Goal: Transaction & Acquisition: Purchase product/service

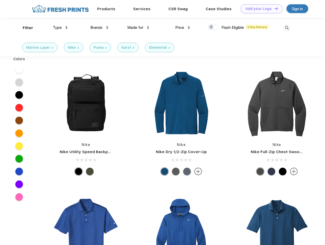
click at [260, 9] on link "Add your Logo Design Tool" at bounding box center [262, 8] width 42 height 9
click at [0, 0] on div "Design Tool" at bounding box center [0, 0] width 0 height 0
click at [274, 8] on link "Add your Logo Design Tool" at bounding box center [262, 8] width 42 height 9
click at [25, 28] on div "Filter" at bounding box center [28, 28] width 10 height 6
click at [60, 28] on span "Type" at bounding box center [57, 27] width 9 height 5
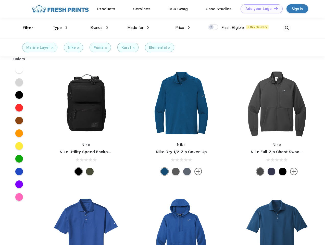
click at [99, 28] on span "Brands" at bounding box center [96, 27] width 12 height 5
click at [138, 28] on span "Made for" at bounding box center [135, 27] width 16 height 5
click at [183, 28] on span "Price" at bounding box center [179, 27] width 9 height 5
click at [214, 27] on div at bounding box center [213, 27] width 10 height 6
click at [212, 27] on input "checkbox" at bounding box center [209, 25] width 3 height 3
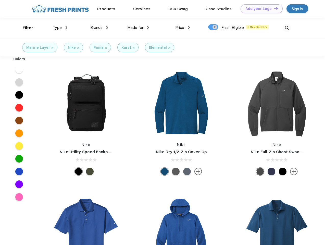
click at [287, 28] on img at bounding box center [287, 28] width 8 height 8
